Goal: Task Accomplishment & Management: Manage account settings

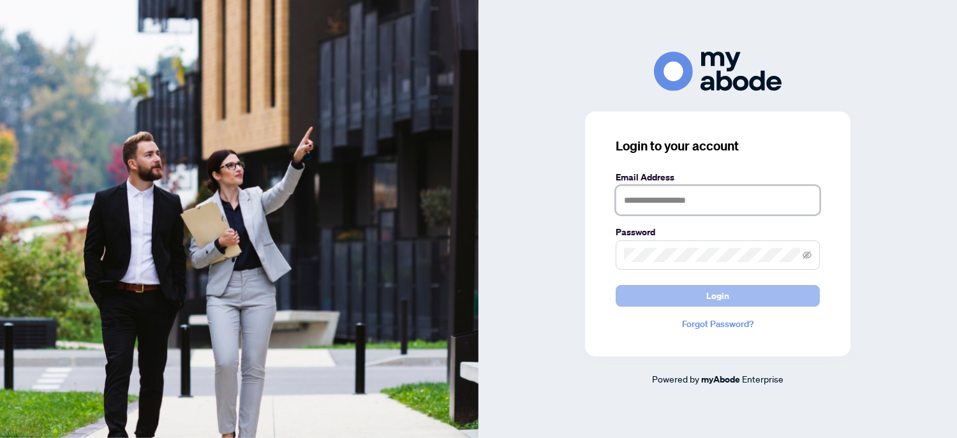
type input "**********"
click at [705, 295] on button "Login" at bounding box center [717, 296] width 204 height 22
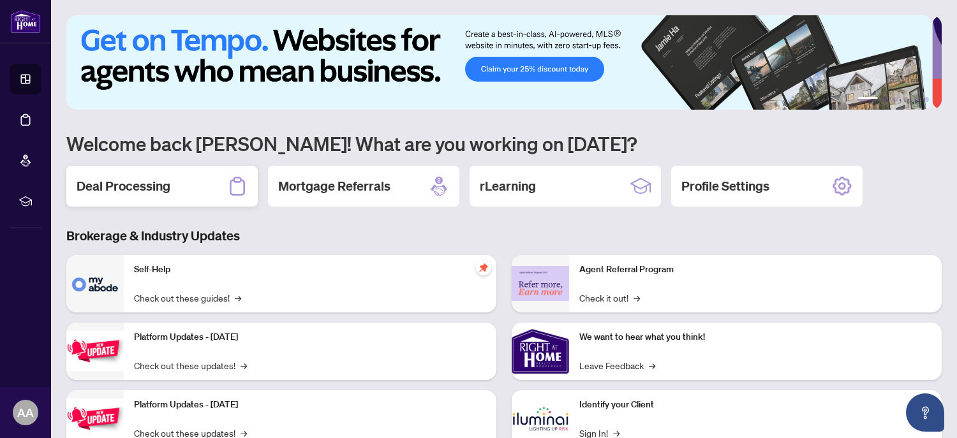
click at [136, 190] on h2 "Deal Processing" at bounding box center [124, 186] width 94 height 18
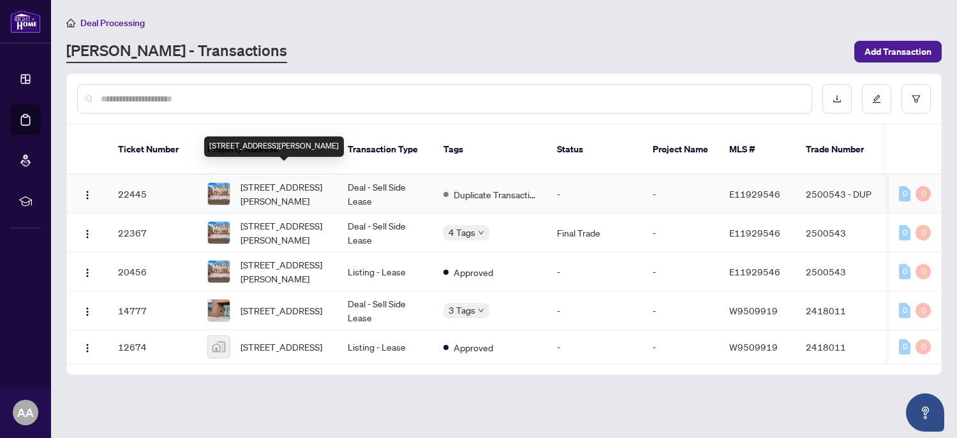
click at [277, 184] on span "[STREET_ADDRESS][PERSON_NAME]" at bounding box center [283, 194] width 87 height 28
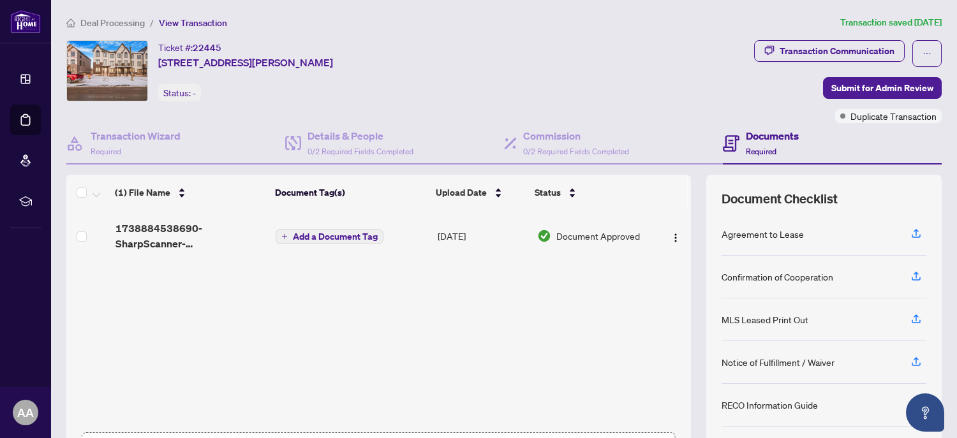
scroll to position [94, 0]
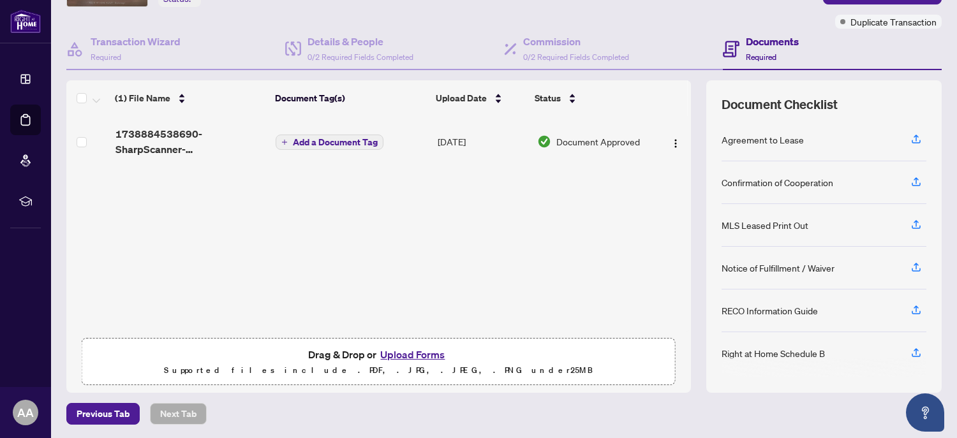
click at [587, 140] on span "Document Approved" at bounding box center [598, 142] width 84 height 14
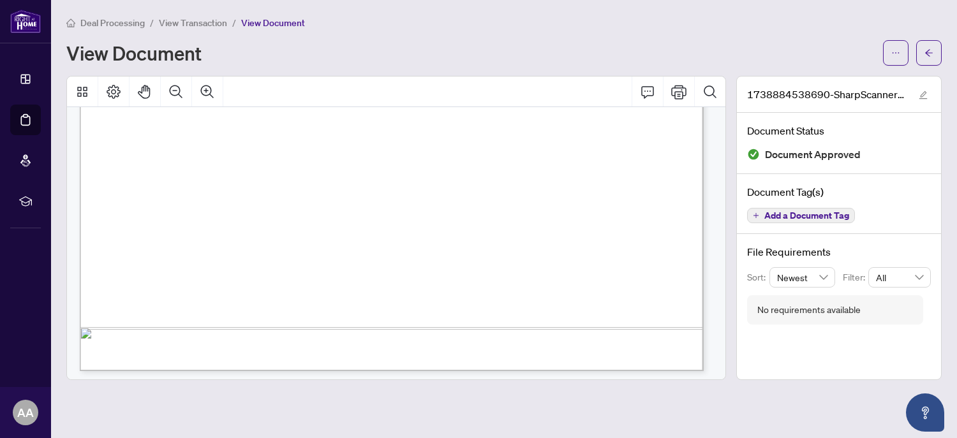
scroll to position [556, 0]
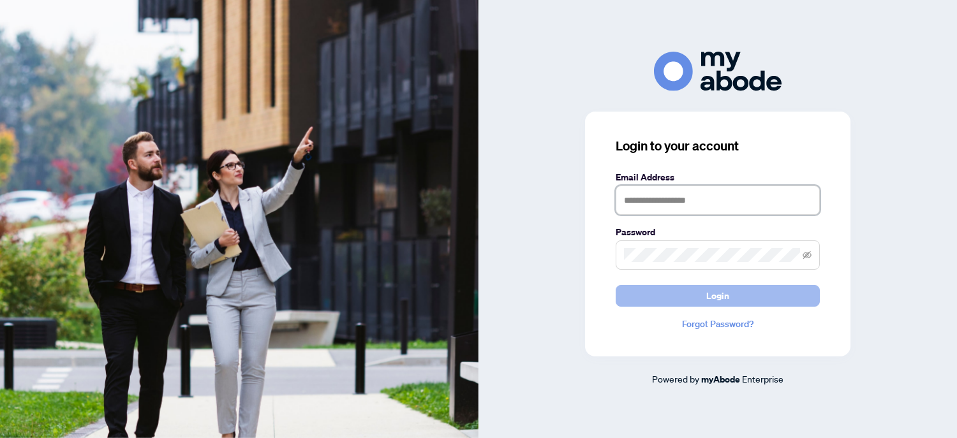
type input "**********"
click at [709, 293] on span "Login" at bounding box center [717, 296] width 23 height 20
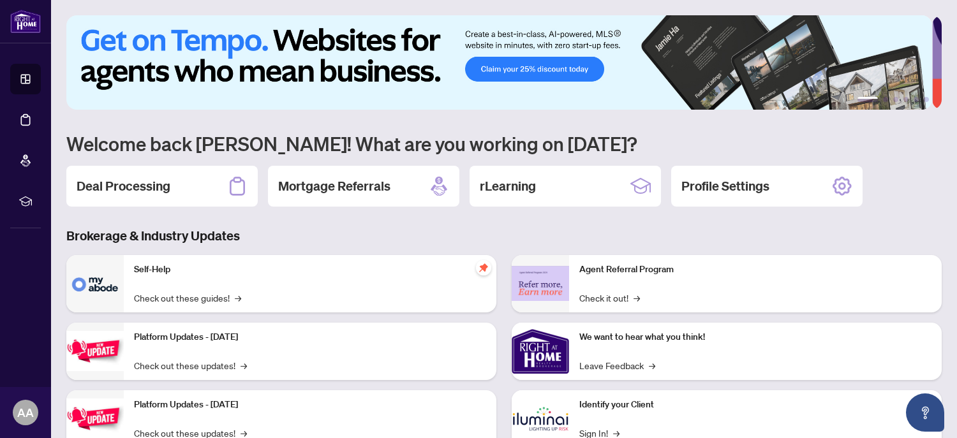
scroll to position [110, 0]
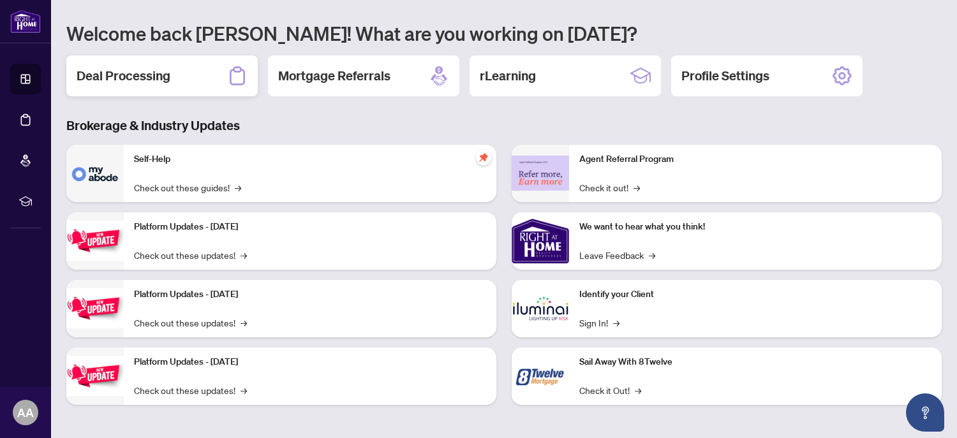
click at [164, 77] on h2 "Deal Processing" at bounding box center [124, 76] width 94 height 18
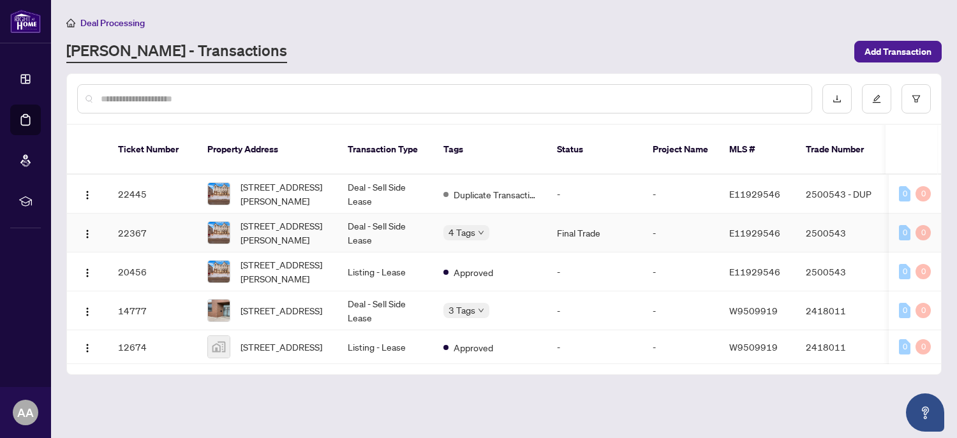
click at [576, 216] on td "Final Trade" at bounding box center [595, 233] width 96 height 39
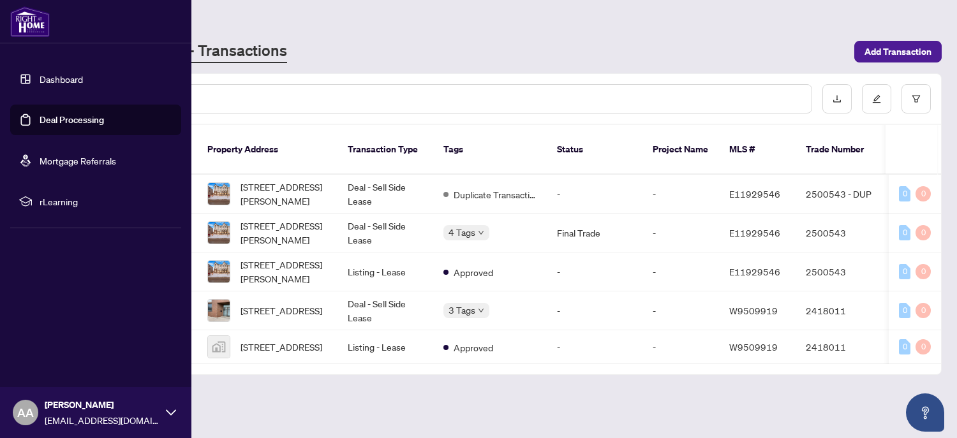
click at [54, 77] on link "Dashboard" at bounding box center [61, 78] width 43 height 11
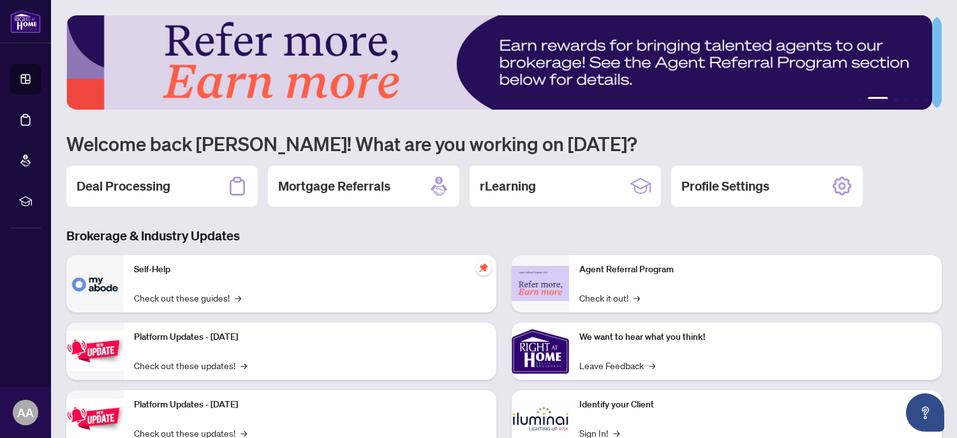
drag, startPoint x: 173, startPoint y: 0, endPoint x: 428, endPoint y: 69, distance: 263.6
click at [428, 69] on img at bounding box center [498, 62] width 865 height 94
click at [277, 131] on h1 "Welcome back [PERSON_NAME]! What are you working on [DATE]?" at bounding box center [503, 143] width 875 height 24
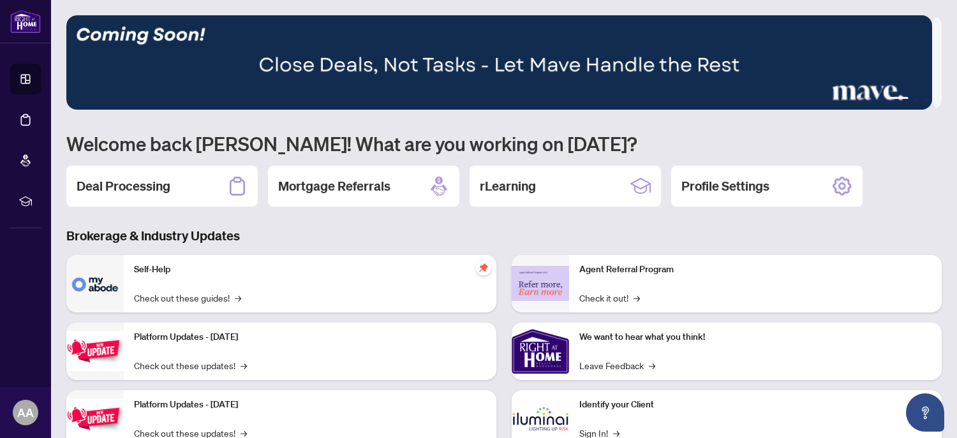
drag, startPoint x: 191, startPoint y: 0, endPoint x: 661, endPoint y: 8, distance: 470.1
click at [661, 8] on main "1 2 3 4 5 6 Welcome back [PERSON_NAME]! What are you working on [DATE]? Deal Pr…" at bounding box center [504, 219] width 906 height 438
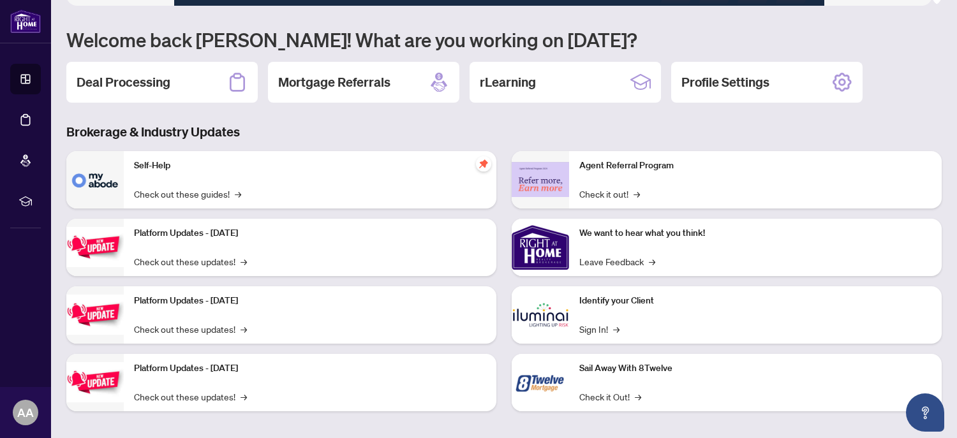
scroll to position [110, 0]
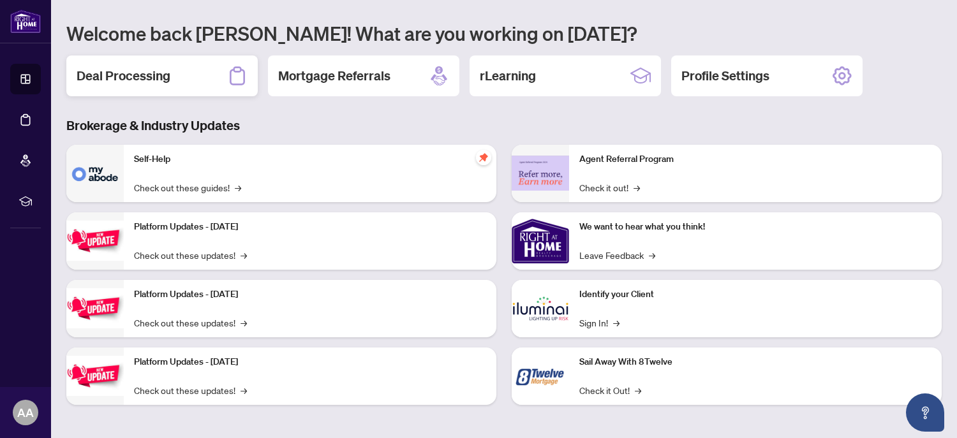
click at [179, 80] on div "Deal Processing" at bounding box center [161, 75] width 191 height 41
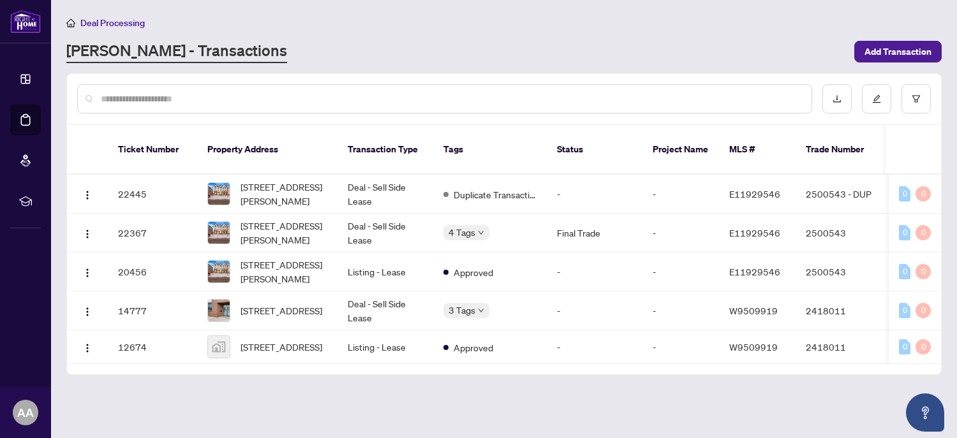
click at [157, 100] on input "text" at bounding box center [451, 99] width 700 height 14
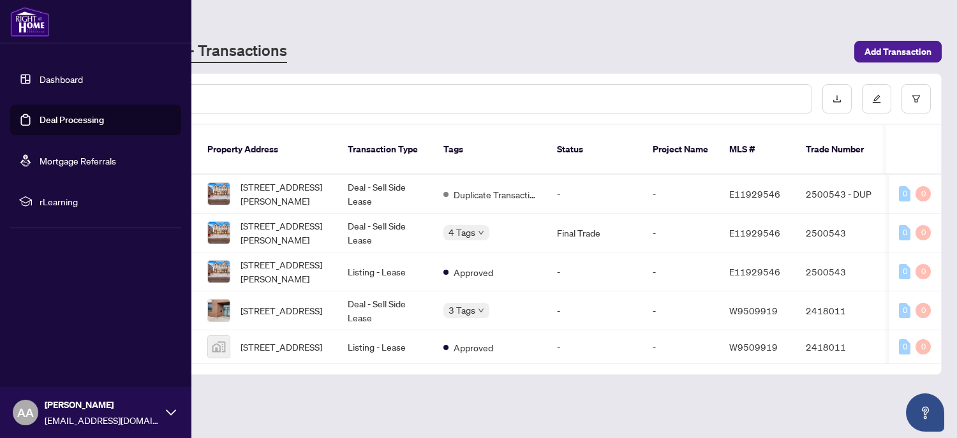
click at [171, 412] on icon at bounding box center [171, 413] width 10 height 10
click at [57, 337] on span "Logout" at bounding box center [51, 337] width 29 height 20
